Goal: Navigation & Orientation: Find specific page/section

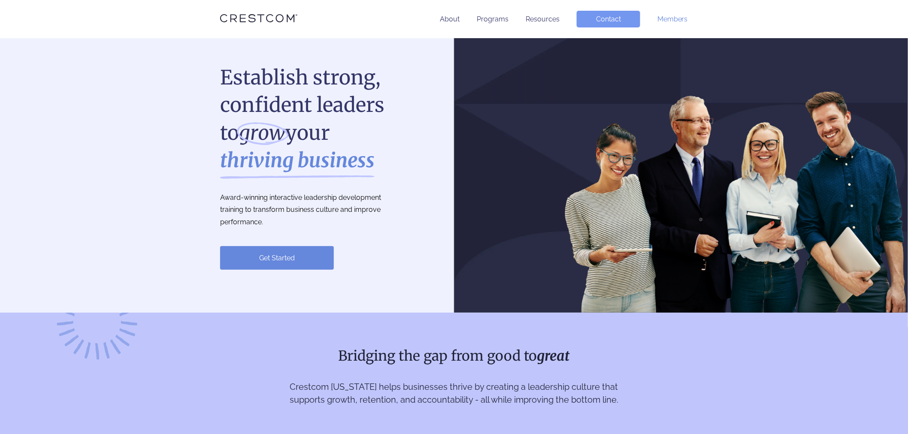
click at [670, 21] on link "Members" at bounding box center [672, 19] width 30 height 8
